Goal: Book appointment/travel/reservation

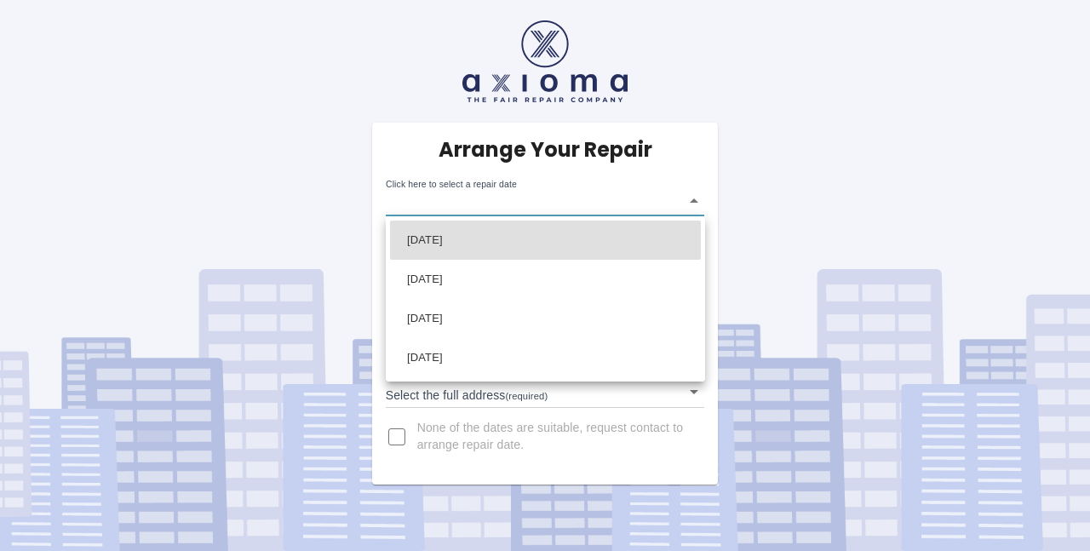
click at [517, 207] on body "Arrange Your Repair Click here to select a repair date ​ Phone Number   * 07870…" at bounding box center [545, 344] width 1090 height 688
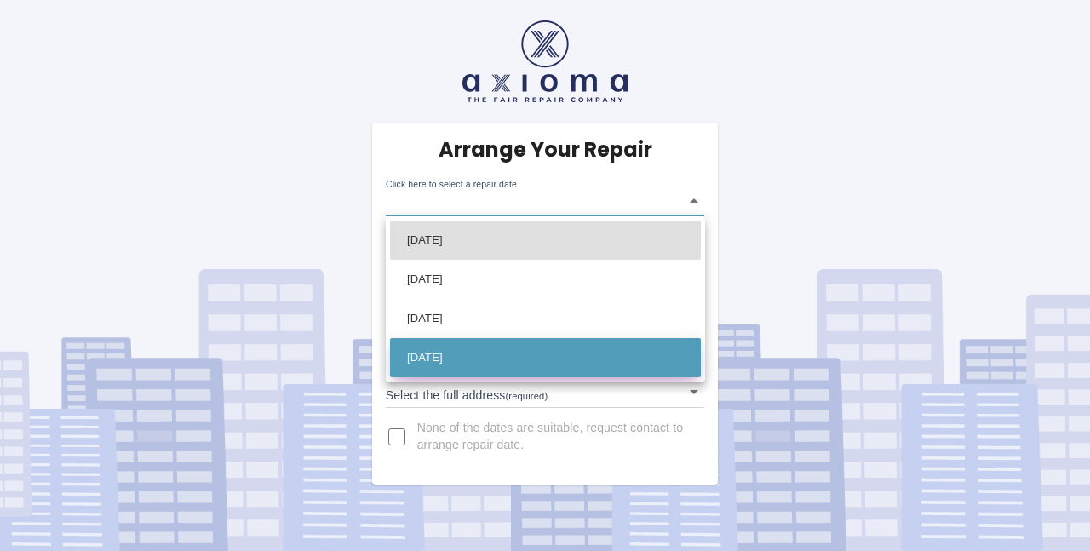
click at [511, 347] on li "[DATE]" at bounding box center [545, 357] width 311 height 39
type input "[DATE]T00:00:00.000Z"
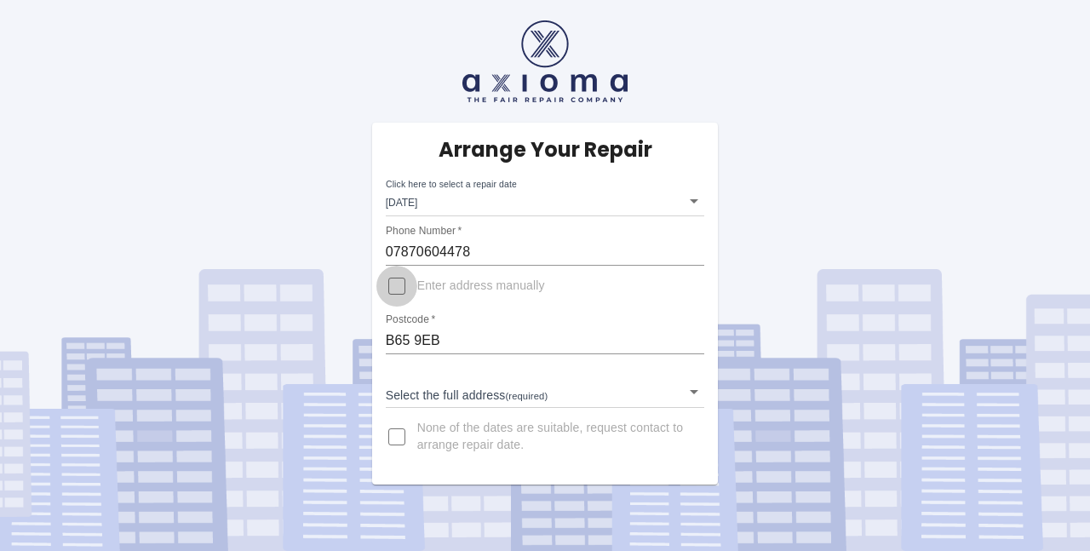
click at [396, 276] on input "Enter address manually" at bounding box center [396, 286] width 41 height 41
checkbox input "true"
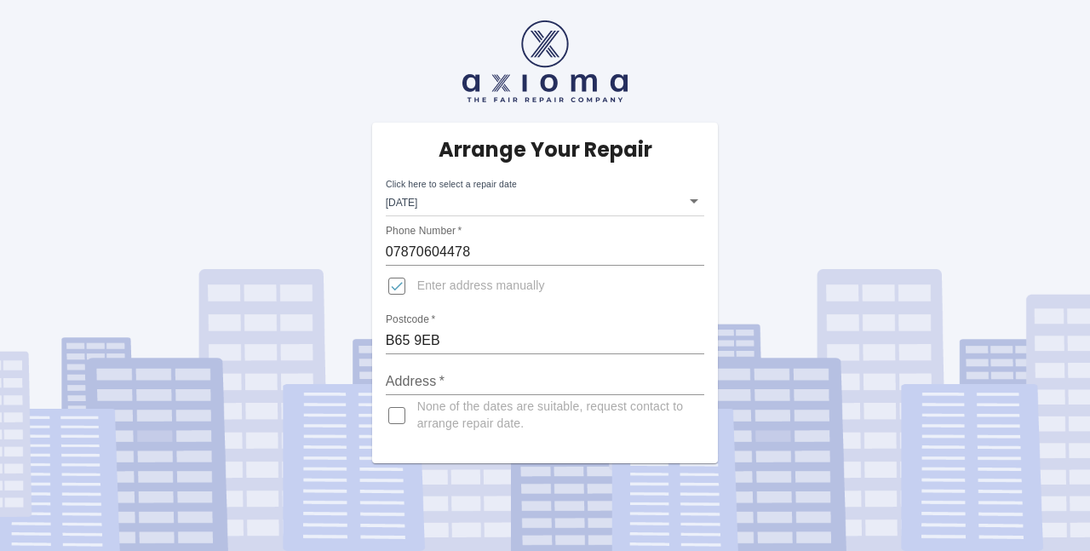
click at [523, 381] on input "Address   *" at bounding box center [545, 381] width 319 height 27
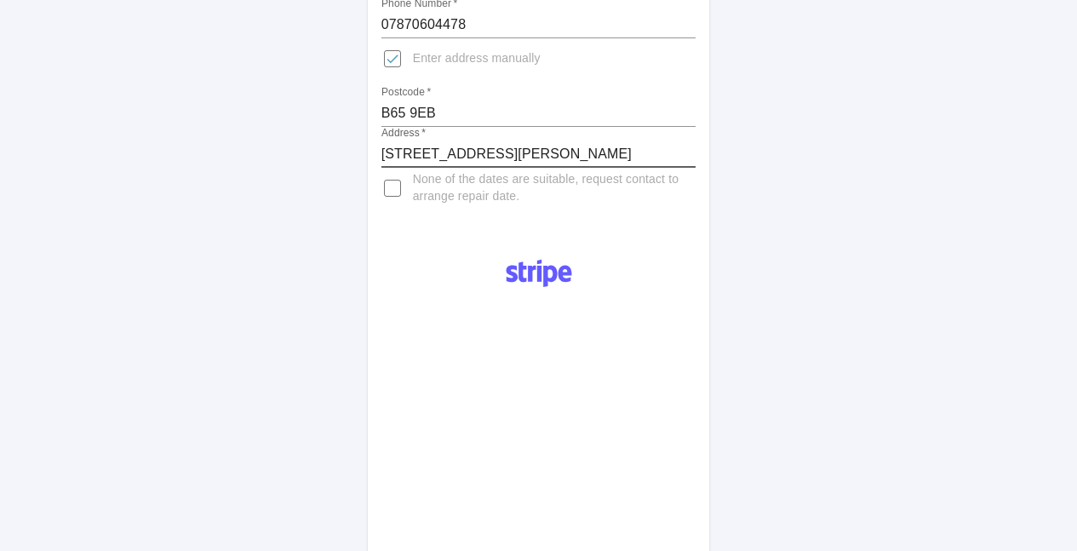
scroll to position [255, 0]
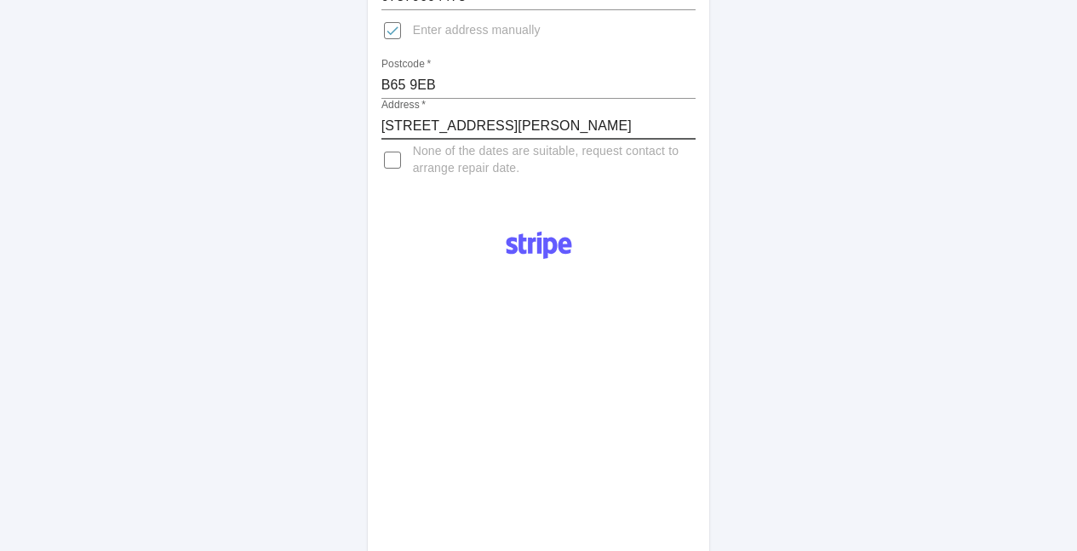
type input "[STREET_ADDRESS][PERSON_NAME]"
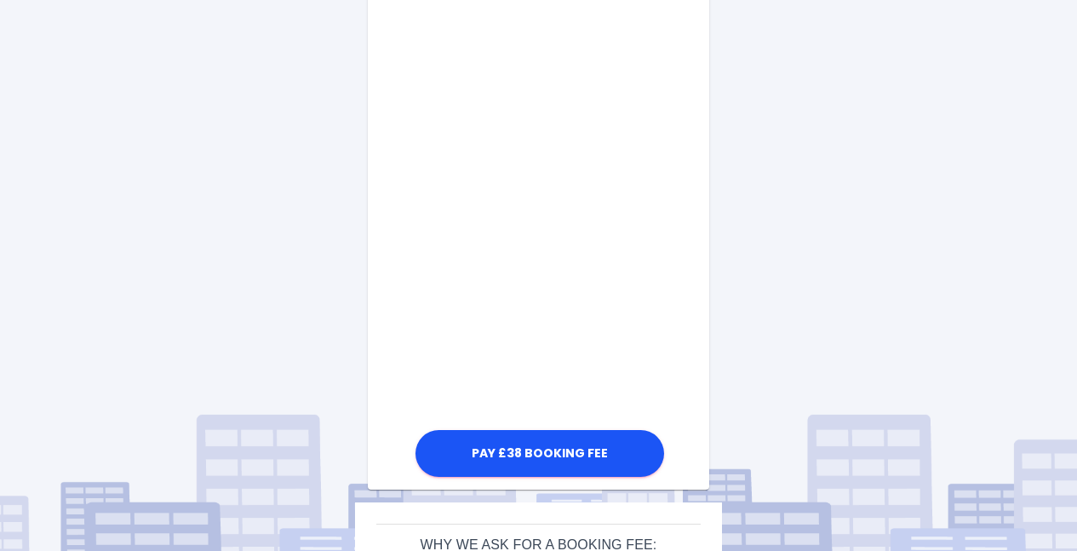
scroll to position [920, 0]
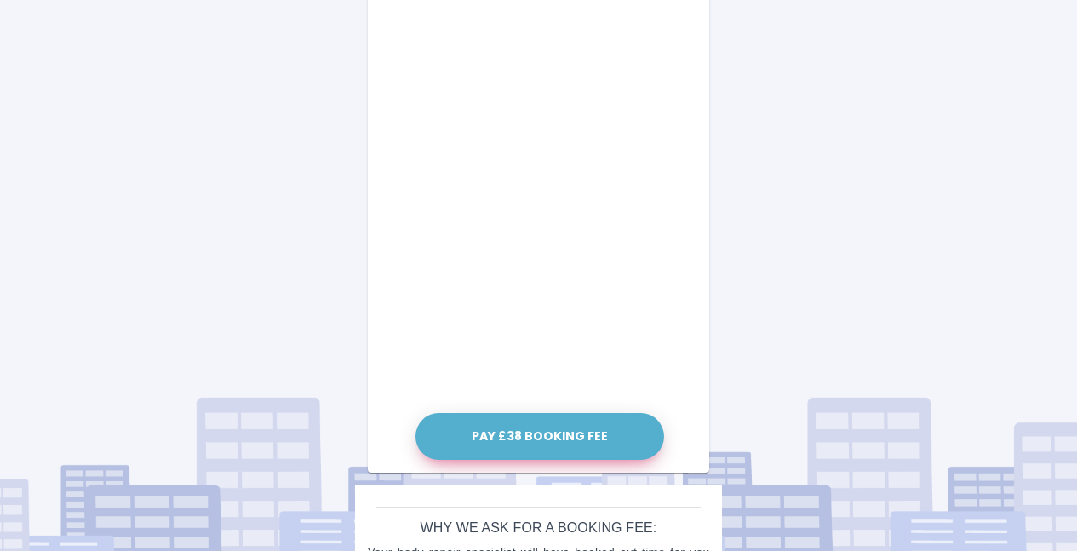
click at [597, 431] on button "Pay £38 Booking Fee" at bounding box center [540, 436] width 249 height 47
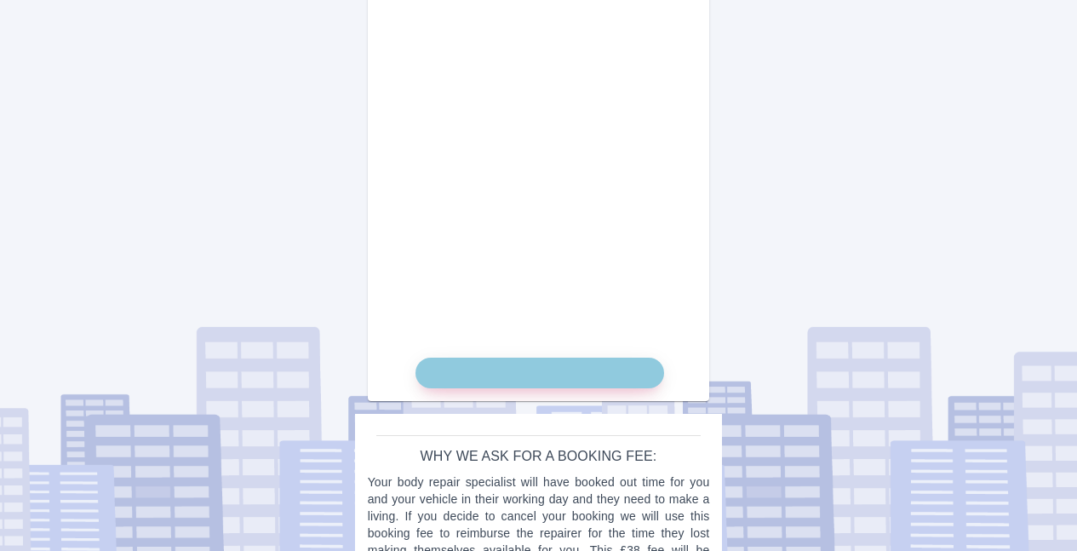
scroll to position [1005, 0]
